Goal: Information Seeking & Learning: Learn about a topic

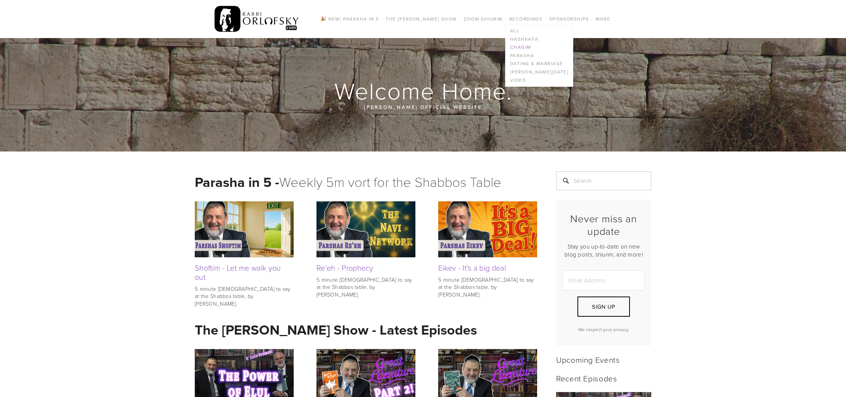
click at [522, 47] on link "Chagim" at bounding box center [538, 47] width 67 height 8
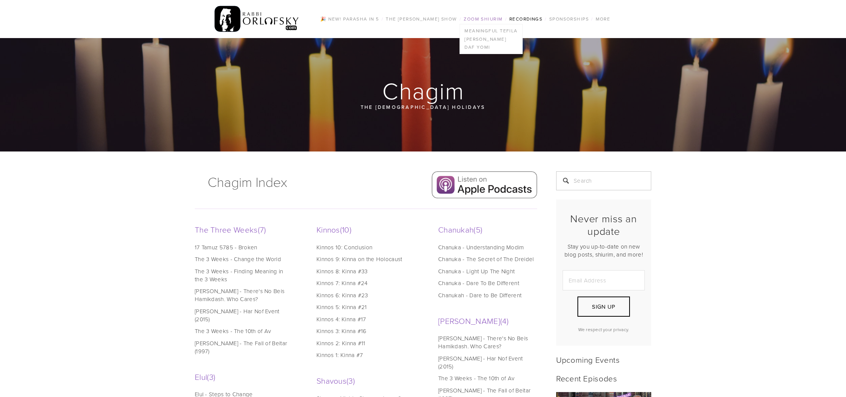
click at [486, 22] on link "Zoom Shiurim" at bounding box center [482, 19] width 43 height 10
click at [485, 31] on link "Meaningful Tefila" at bounding box center [491, 31] width 62 height 8
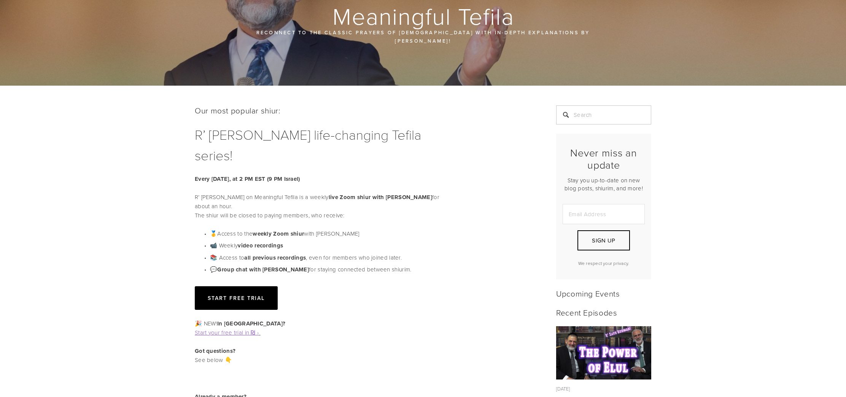
scroll to position [103, 0]
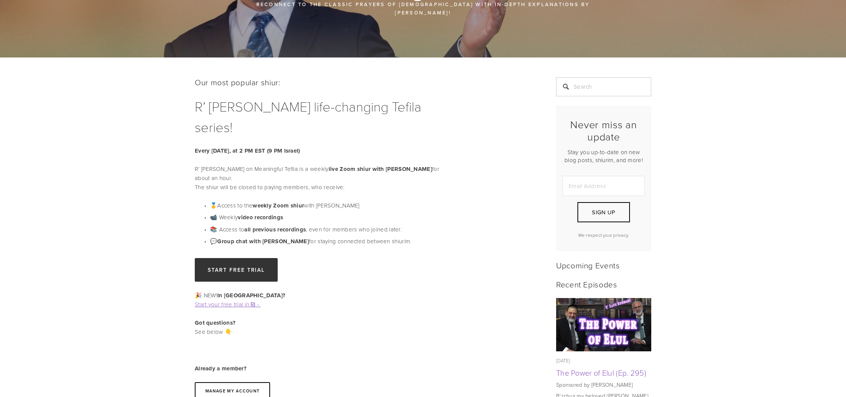
click at [262, 258] on link "Start free trial" at bounding box center [236, 270] width 83 height 24
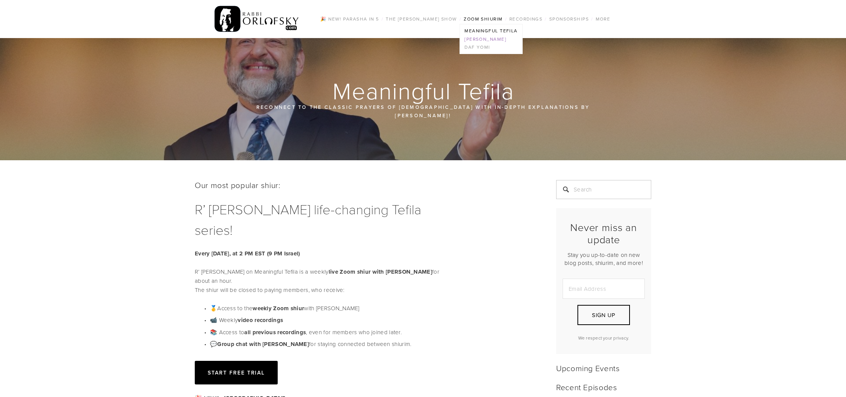
click at [480, 41] on link "[PERSON_NAME]" at bounding box center [491, 39] width 62 height 8
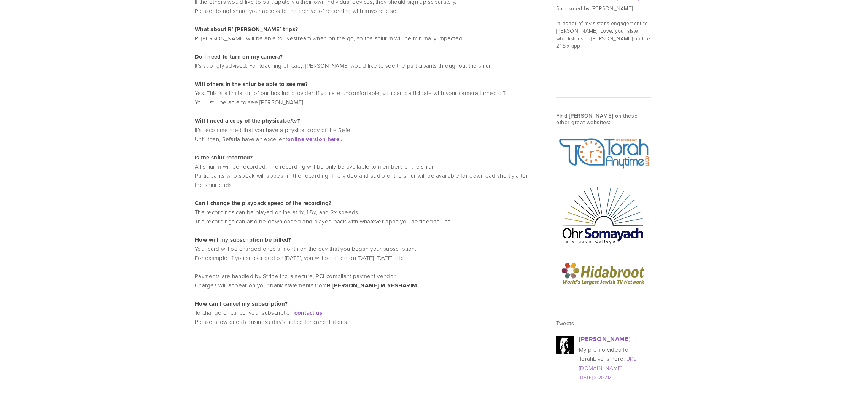
scroll to position [939, 0]
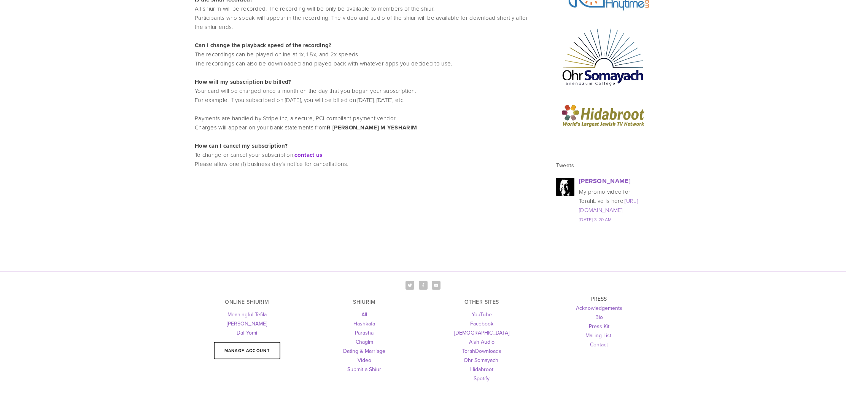
click at [302, 155] on strong "contact us" at bounding box center [308, 155] width 28 height 8
